Goal: Task Accomplishment & Management: Manage account settings

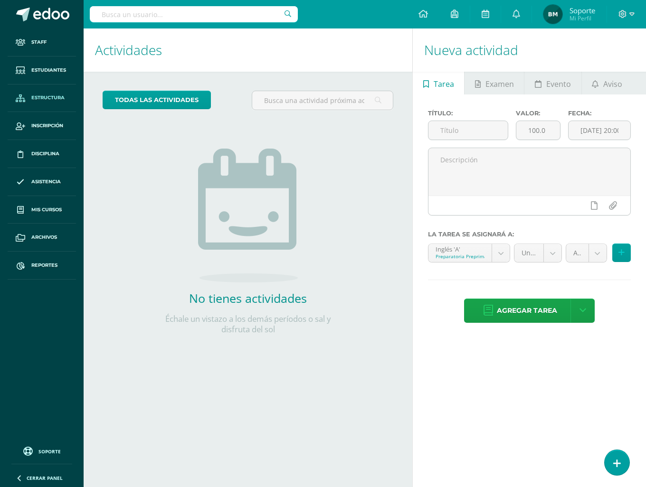
click at [59, 99] on span "Estructura" at bounding box center [47, 98] width 33 height 8
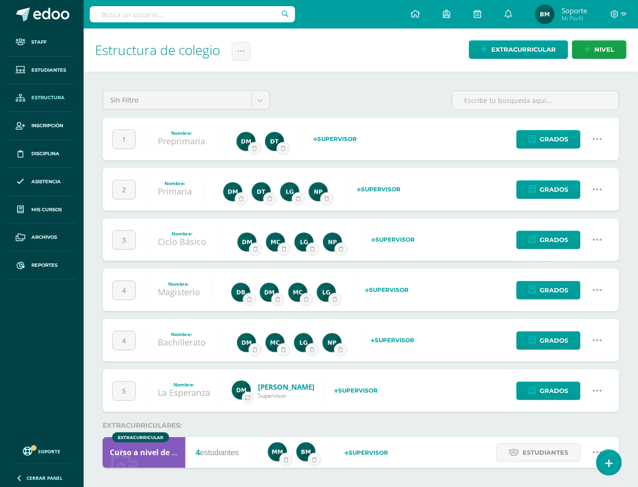
click at [224, 53] on h1 "Estructura de colegio Administración de Ciclos Historial de actividad" at bounding box center [360, 49] width 531 height 43
click at [244, 53] on icon at bounding box center [241, 51] width 8 height 8
click at [213, 80] on link "Administración de Ciclos" at bounding box center [219, 81] width 104 height 23
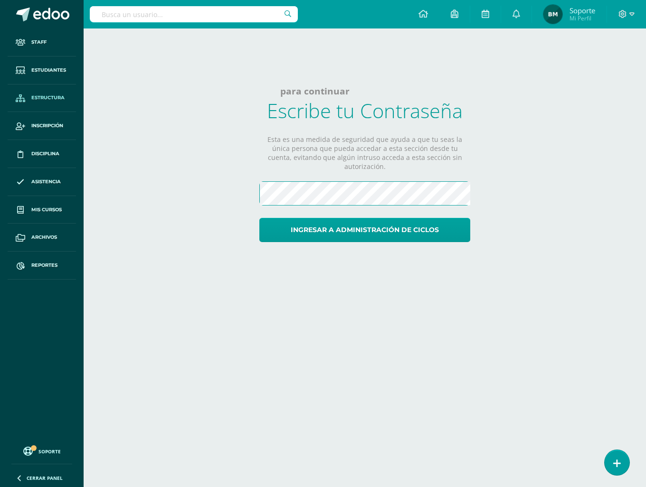
click at [259, 218] on button "Ingresar a administración de ciclos" at bounding box center [364, 230] width 211 height 24
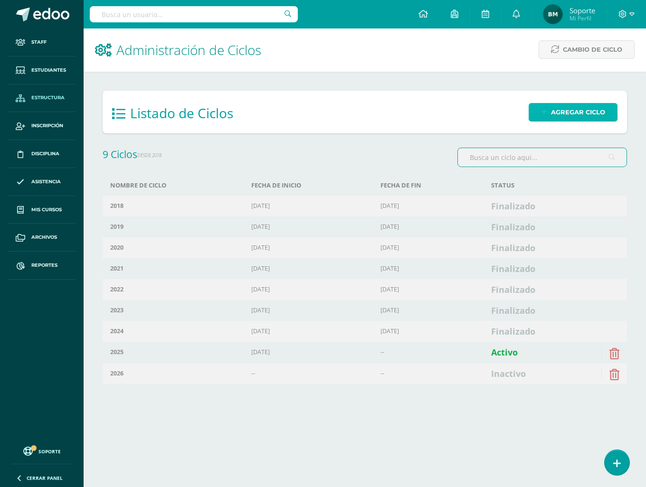
click at [607, 105] on link "Agregar ciclo" at bounding box center [572, 112] width 89 height 19
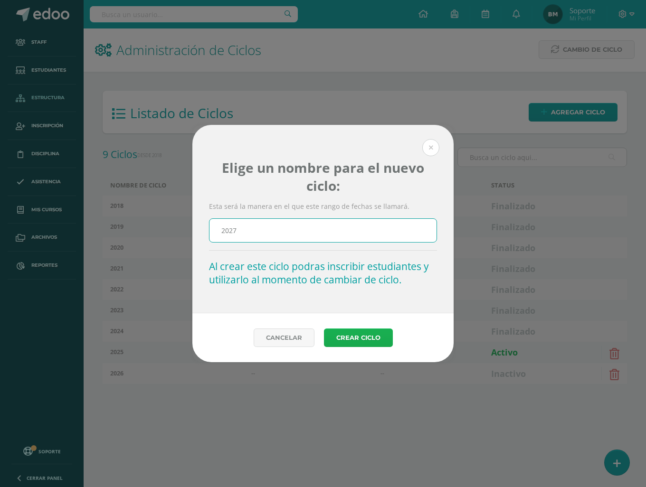
type input "2027"
click at [351, 333] on button "Crear Ciclo" at bounding box center [358, 338] width 69 height 19
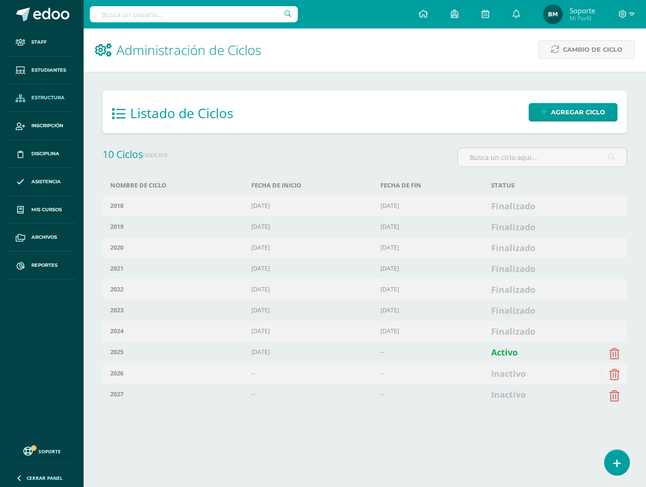
click at [589, 59] on div "Cambio de Ciclo" at bounding box center [581, 49] width 130 height 42
click at [589, 56] on span "Cambio de Ciclo" at bounding box center [592, 50] width 59 height 18
